Goal: Task Accomplishment & Management: Manage account settings

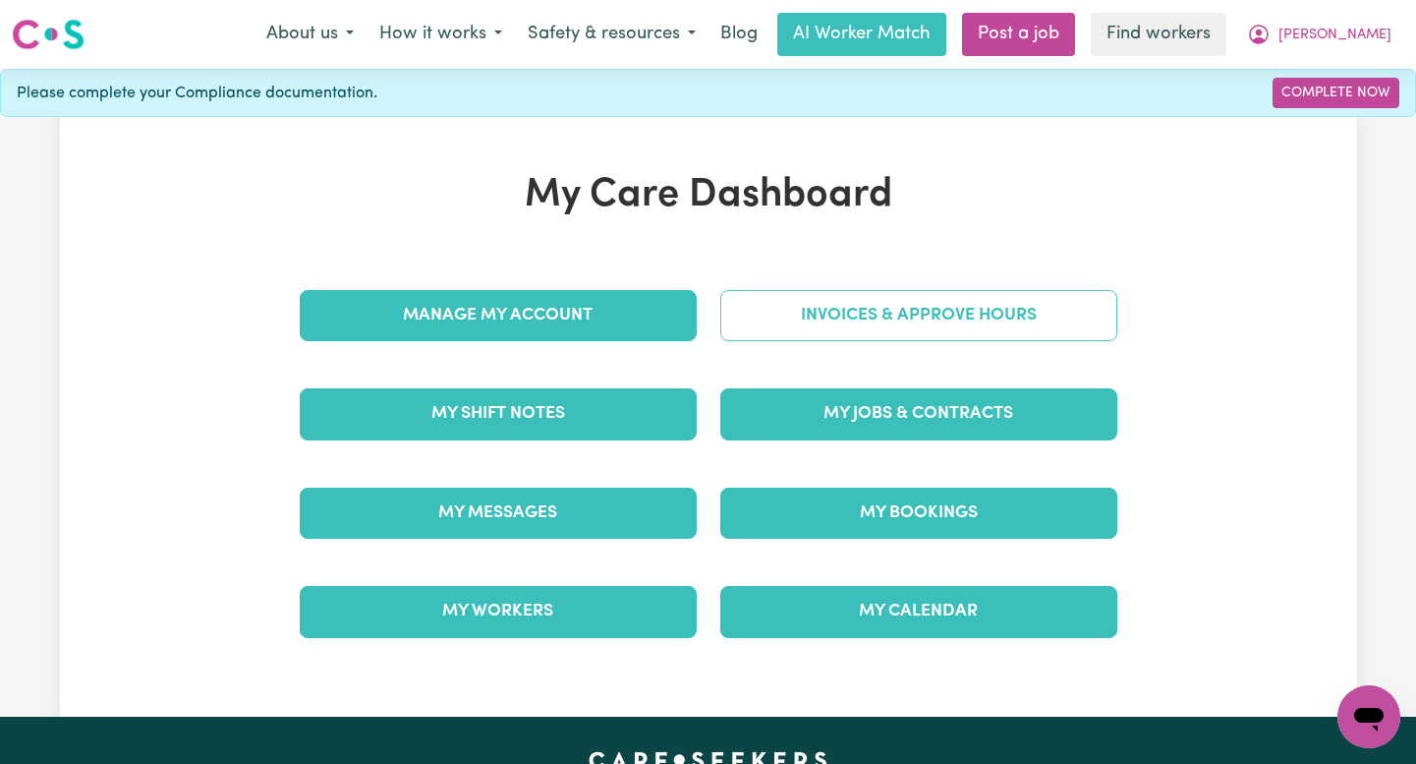
click at [809, 312] on link "Invoices & Approve Hours" at bounding box center [919, 315] width 397 height 51
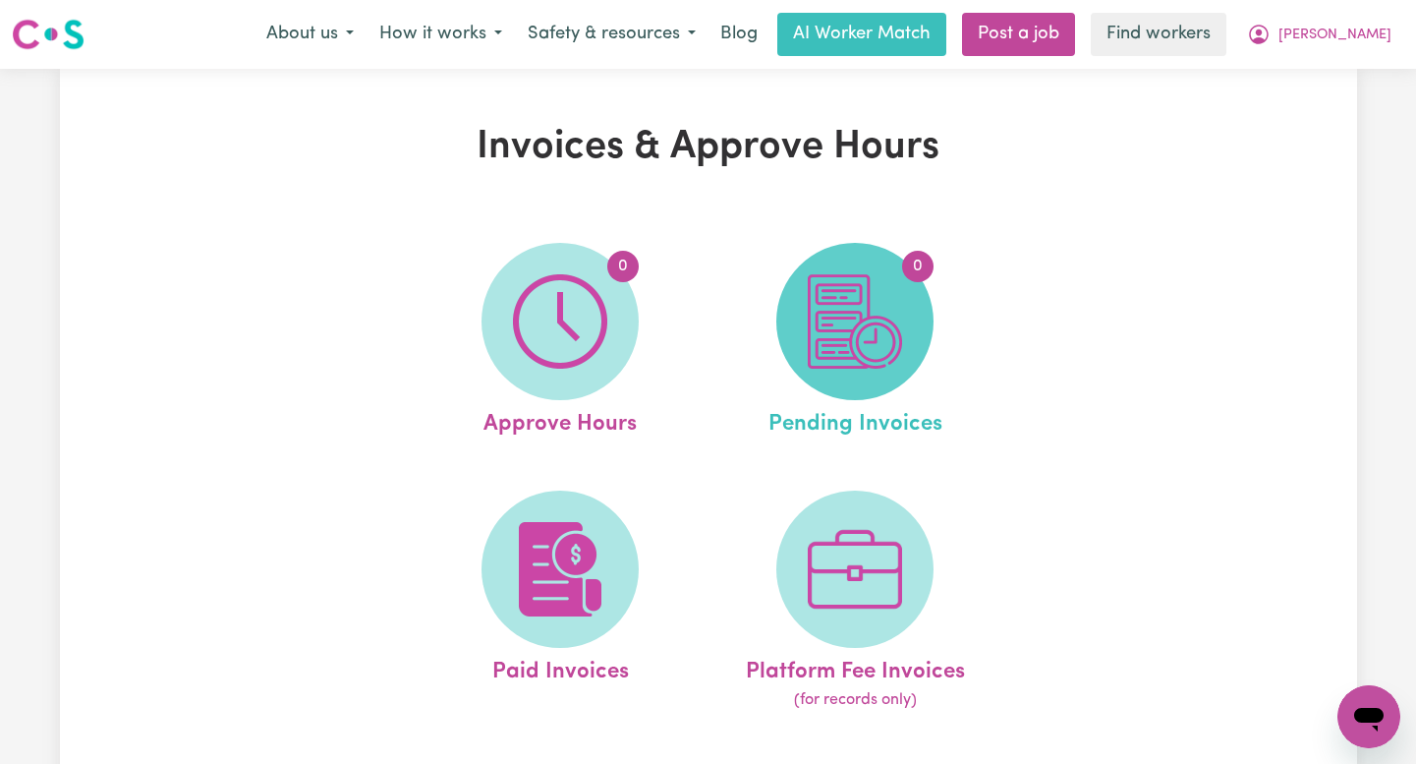
click at [839, 321] on img at bounding box center [855, 321] width 94 height 94
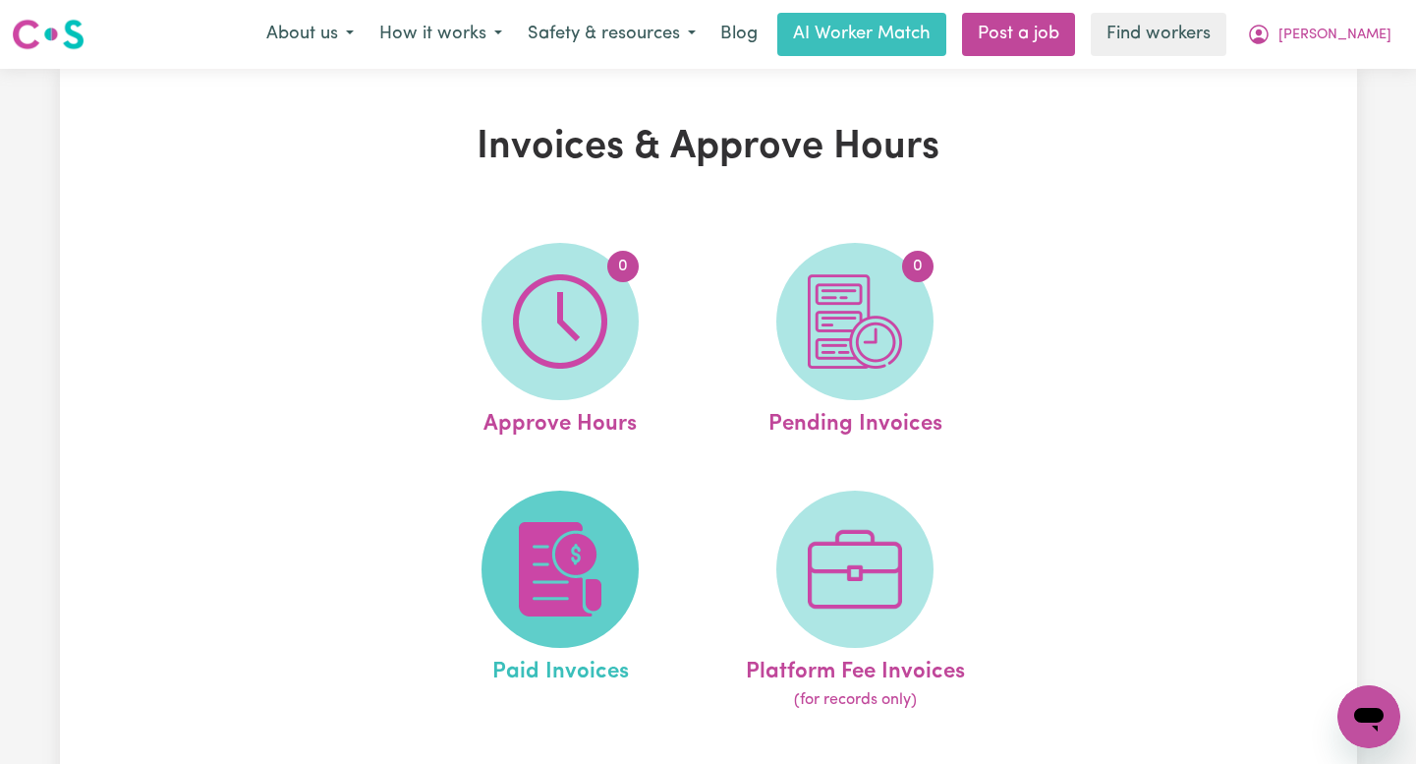
click at [563, 569] on img at bounding box center [560, 569] width 94 height 94
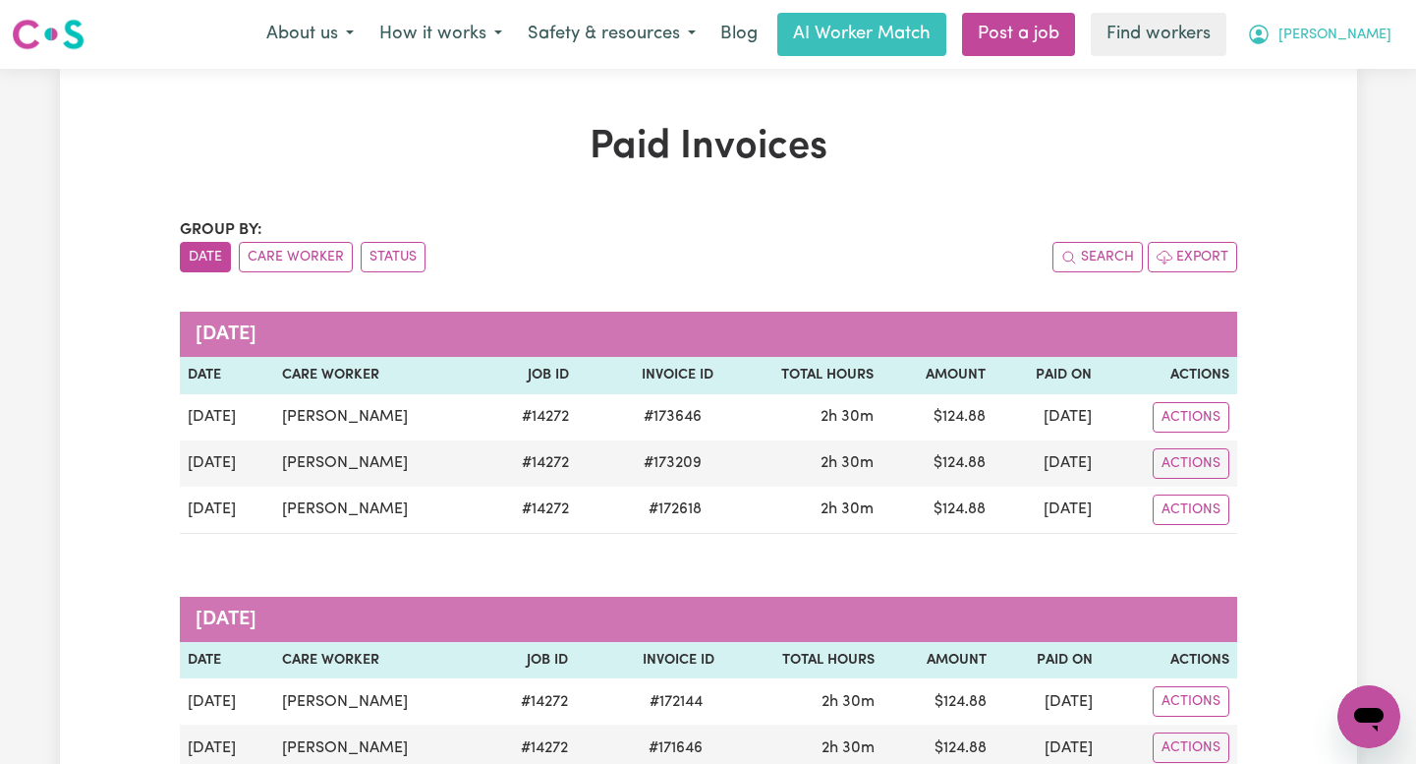
click at [1271, 29] on icon "My Account" at bounding box center [1259, 35] width 24 height 24
click at [1335, 109] on link "Logout" at bounding box center [1325, 112] width 155 height 37
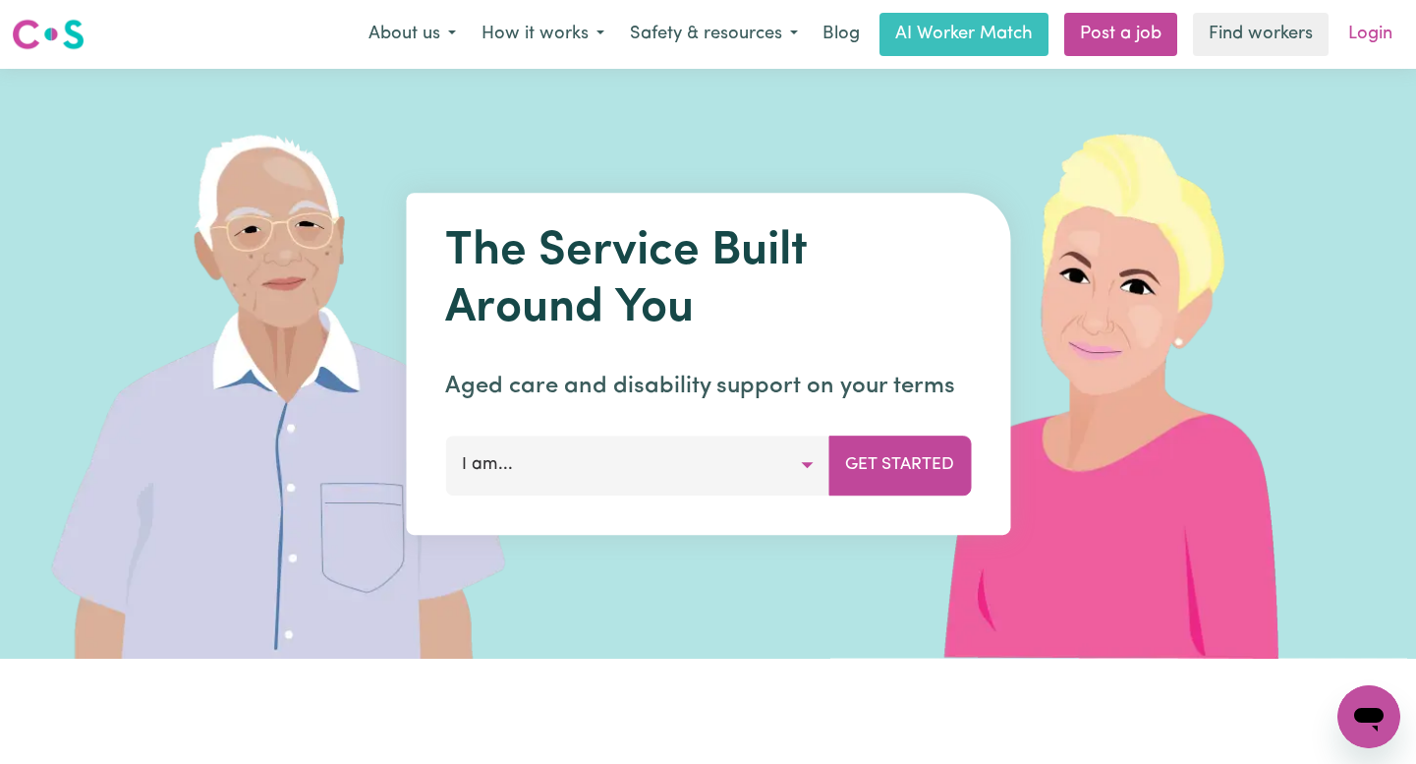
click at [1362, 55] on div "Menu About us How it works Safety & resources Blog AI Worker Match Post a job F…" at bounding box center [708, 34] width 1416 height 45
click at [1362, 40] on link "Login" at bounding box center [1371, 34] width 68 height 43
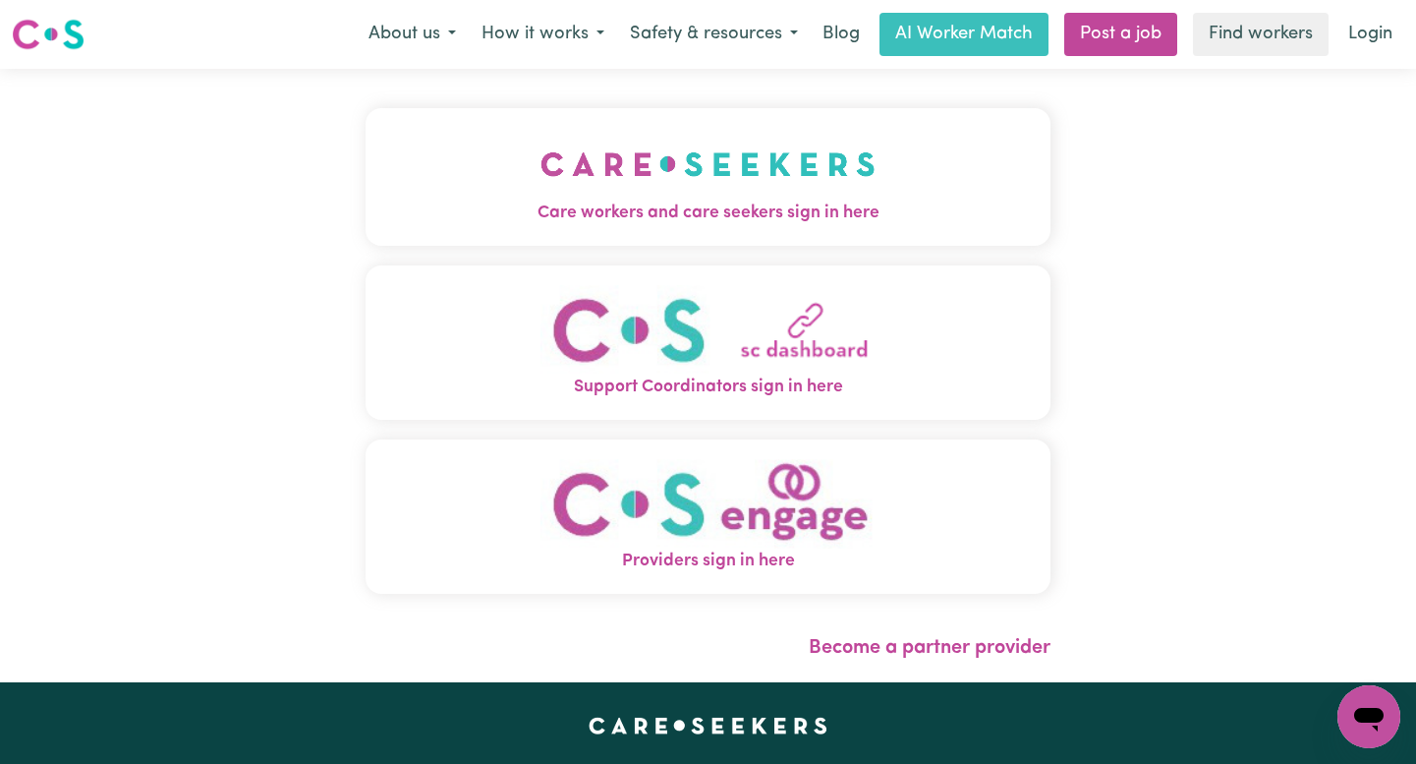
click at [847, 183] on button "Care workers and care seekers sign in here" at bounding box center [708, 177] width 685 height 138
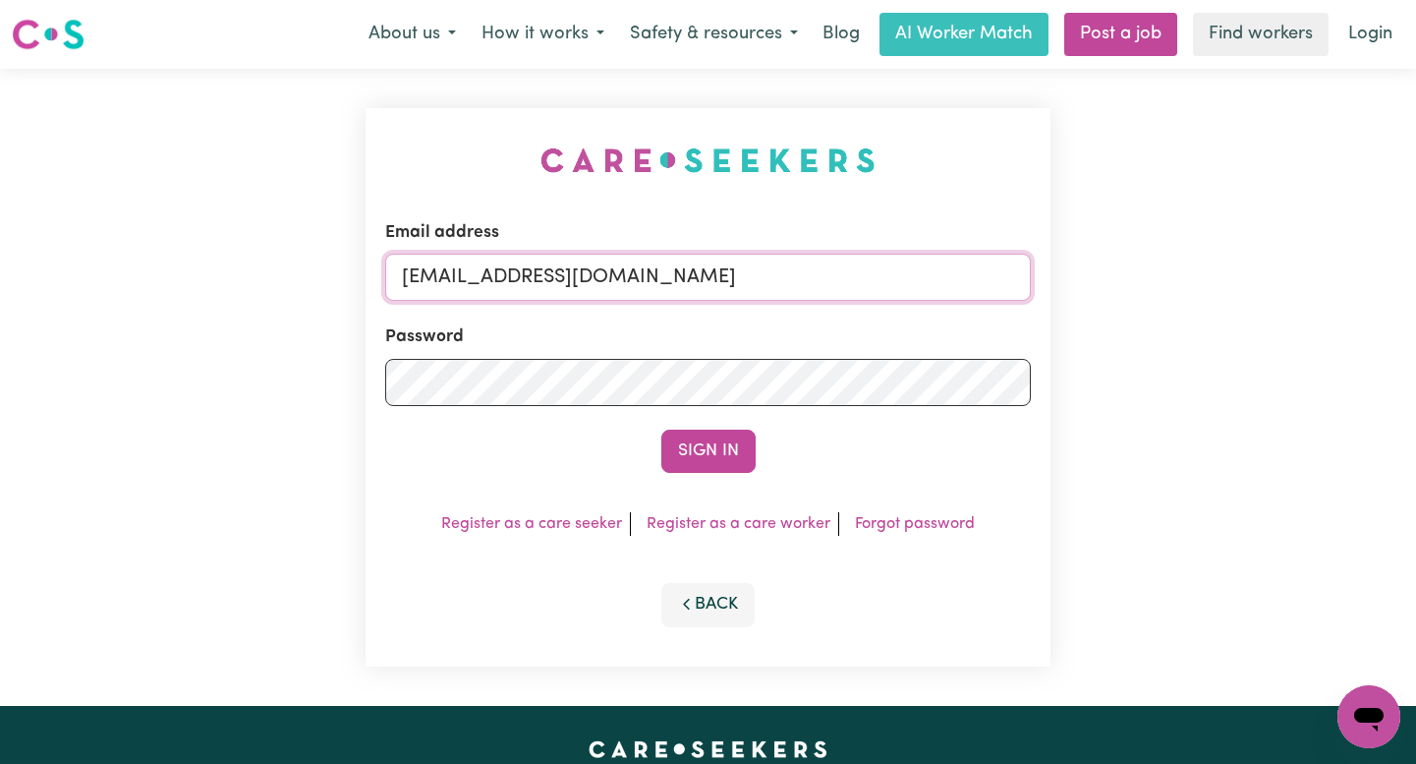
drag, startPoint x: 942, startPoint y: 282, endPoint x: 503, endPoint y: 273, distance: 438.5
click at [503, 273] on input "[EMAIL_ADDRESS][DOMAIN_NAME]" at bounding box center [708, 277] width 646 height 47
paste input "onaldLeeKN"
type input "[EMAIL_ADDRESS][DOMAIN_NAME]"
click at [662, 430] on button "Sign In" at bounding box center [709, 451] width 94 height 43
